Goal: Check status: Check status

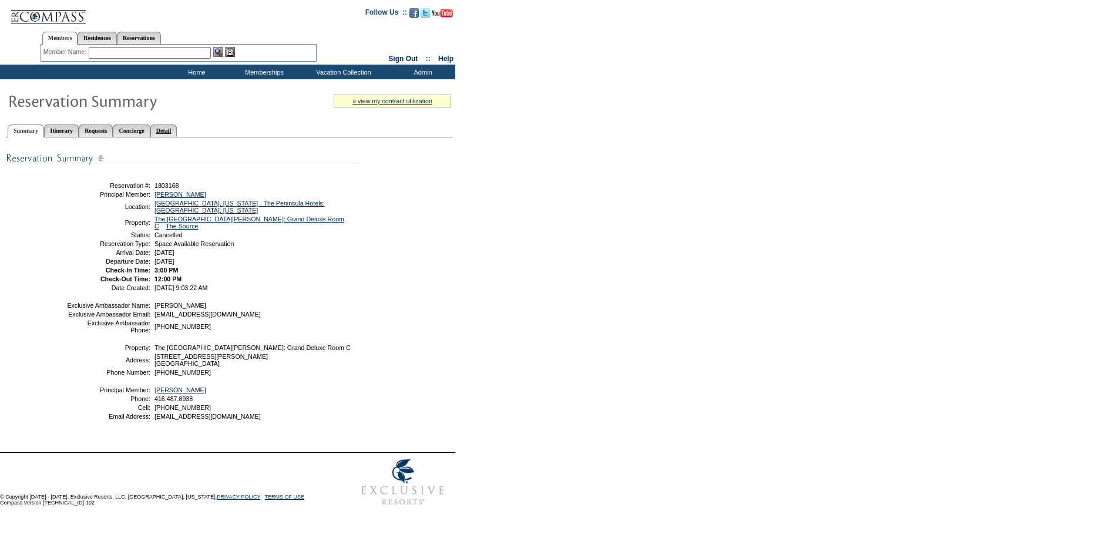
click at [177, 131] on link "Detail" at bounding box center [163, 130] width 27 height 12
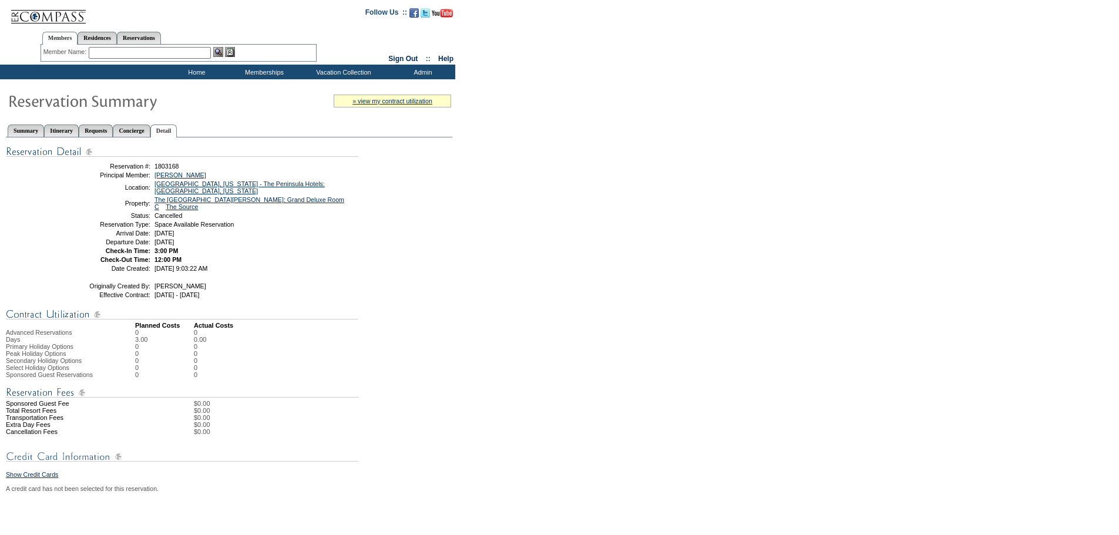
click at [459, 229] on form "Follow Us ::" at bounding box center [559, 468] width 1119 height 937
click at [161, 35] on link "Reservations" at bounding box center [139, 38] width 44 height 12
click at [117, 49] on input "text" at bounding box center [112, 53] width 52 height 12
paste input "1772049"
type input "1772049"
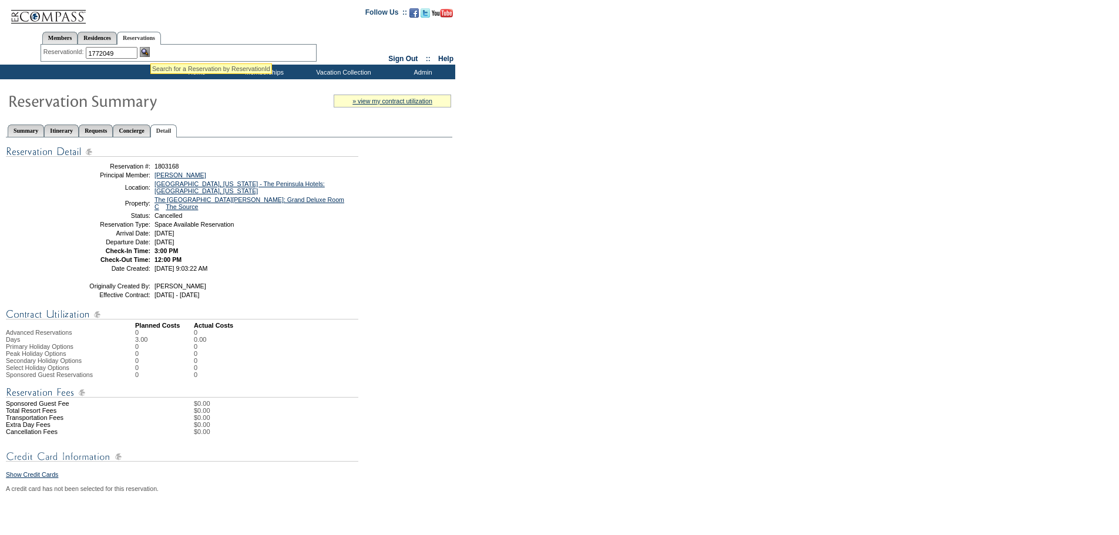
click at [150, 49] on img at bounding box center [145, 52] width 10 height 10
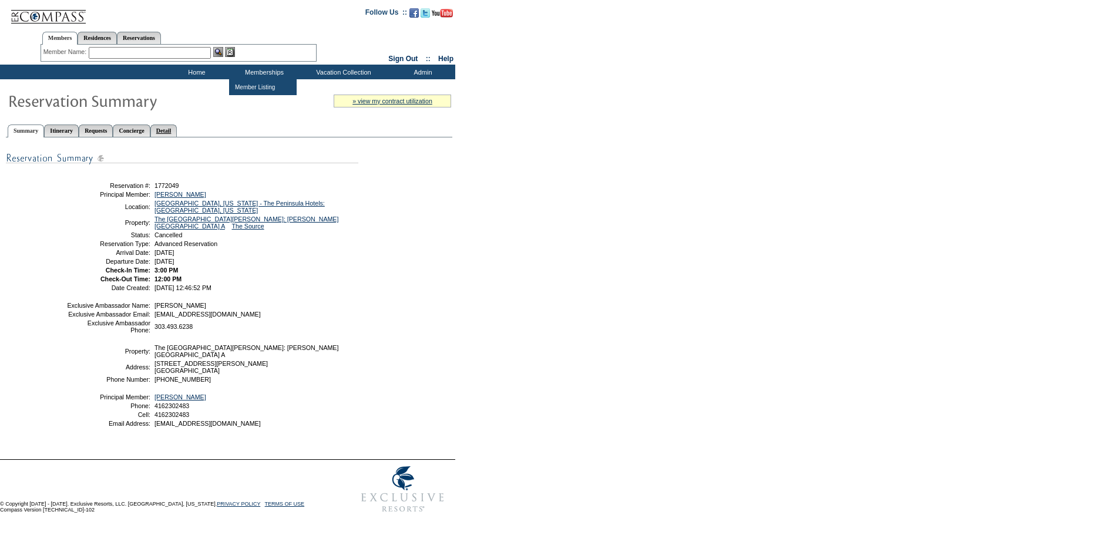
click at [177, 130] on link "Detail" at bounding box center [163, 130] width 27 height 12
